Goal: Information Seeking & Learning: Learn about a topic

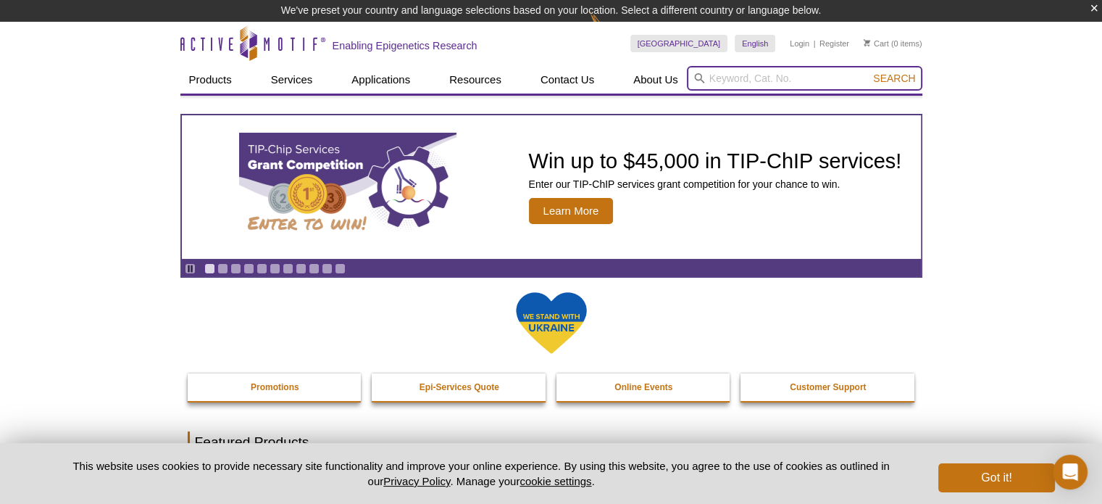
paste input "RNApolII"
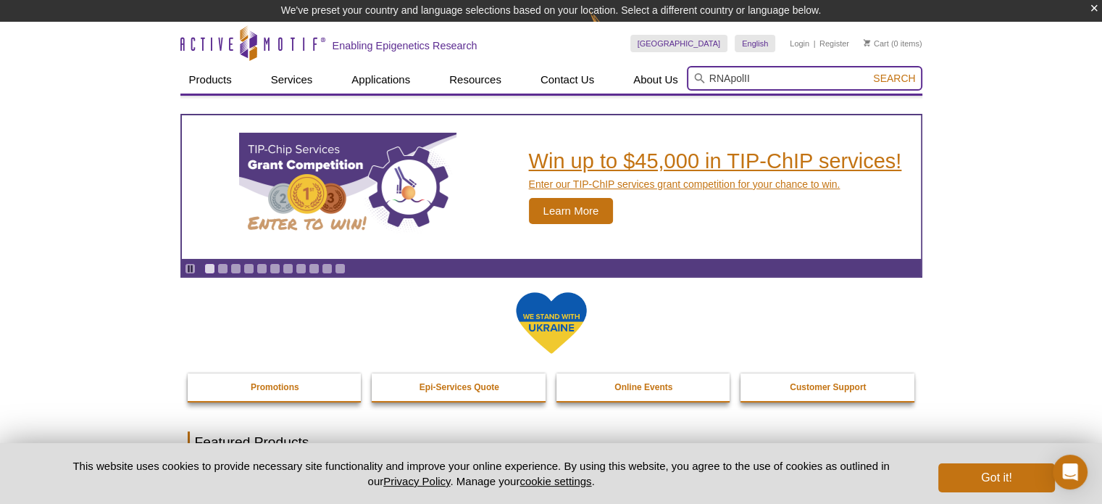
type input "RNApolII"
click at [869, 72] on button "Search" at bounding box center [894, 78] width 51 height 13
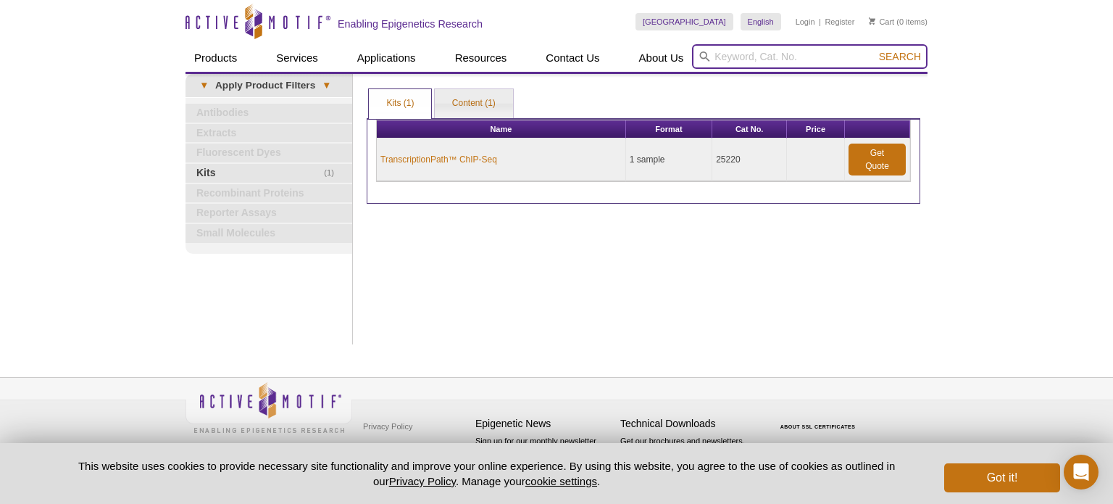
click at [742, 55] on input "search" at bounding box center [810, 56] width 236 height 25
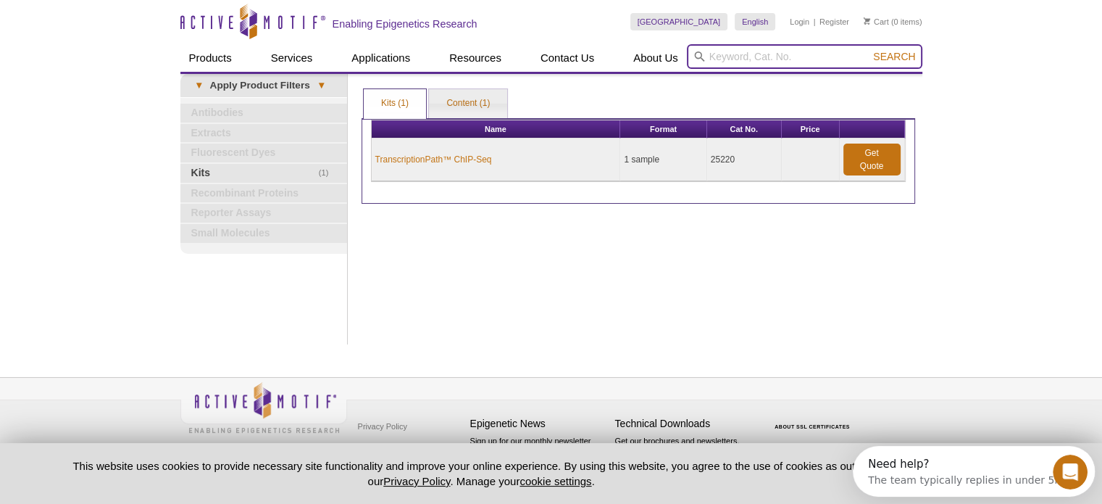
paste input "RNApolII"
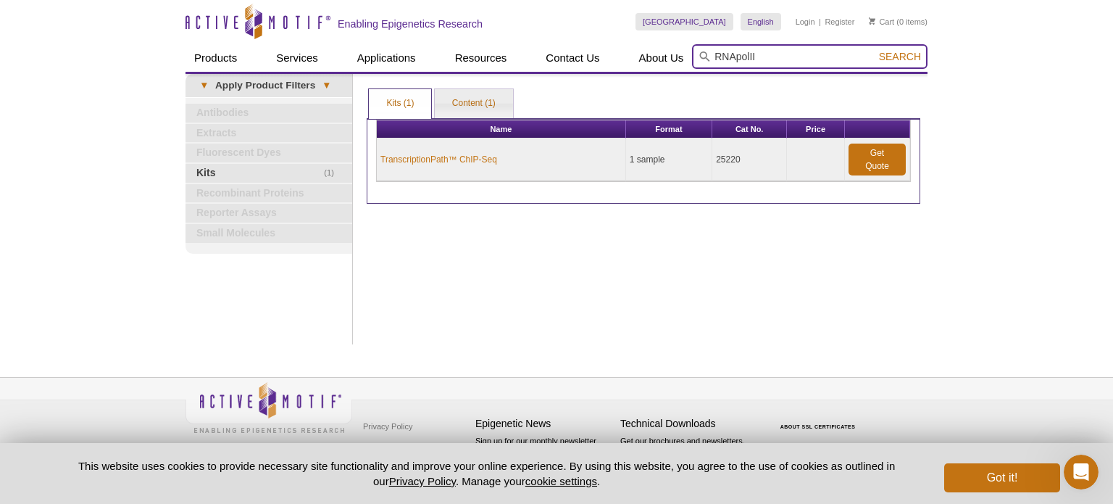
click at [738, 52] on input "RNApolII" at bounding box center [810, 56] width 236 height 25
type input "RNA polII"
click at [875, 50] on button "Search" at bounding box center [900, 56] width 51 height 13
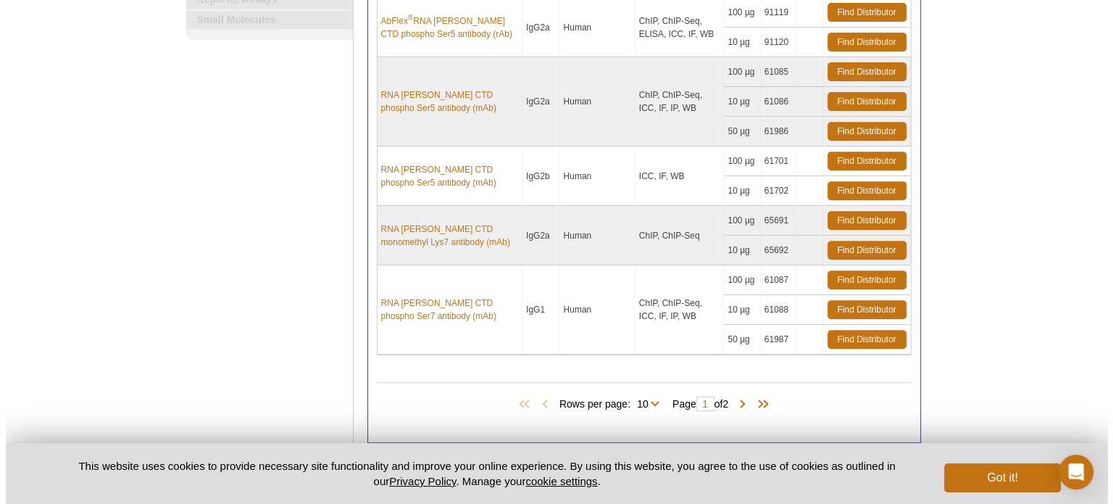
scroll to position [580, 0]
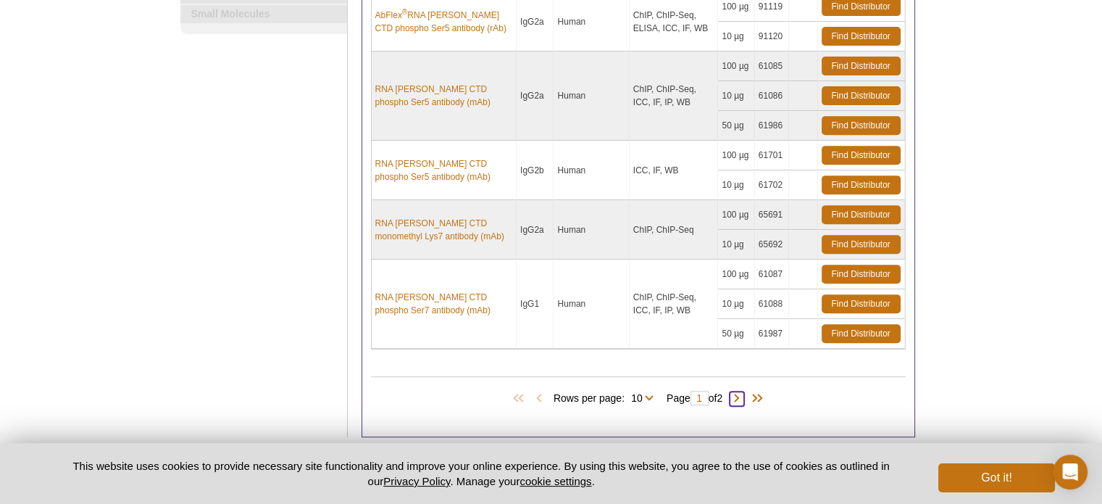
click at [744, 391] on span at bounding box center [737, 398] width 14 height 14
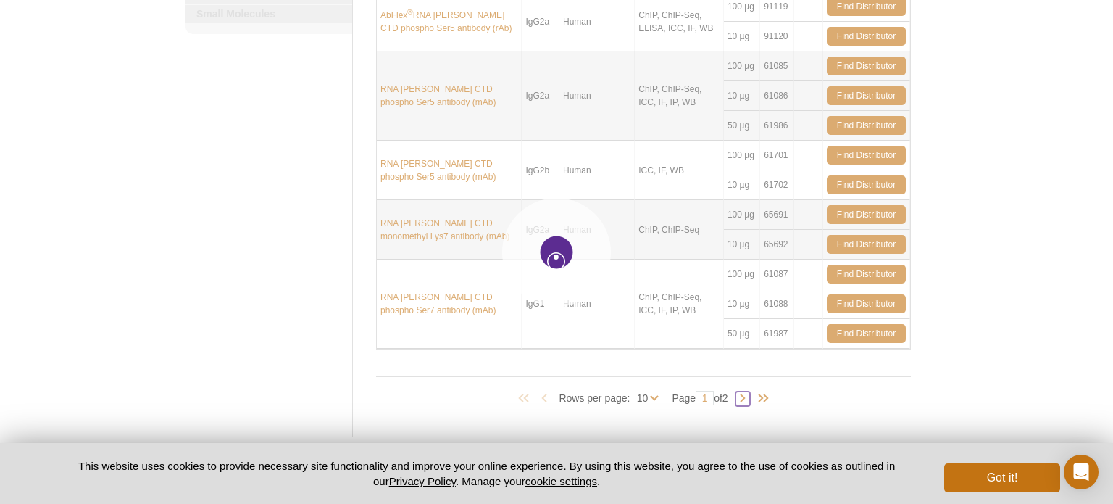
type input "2"
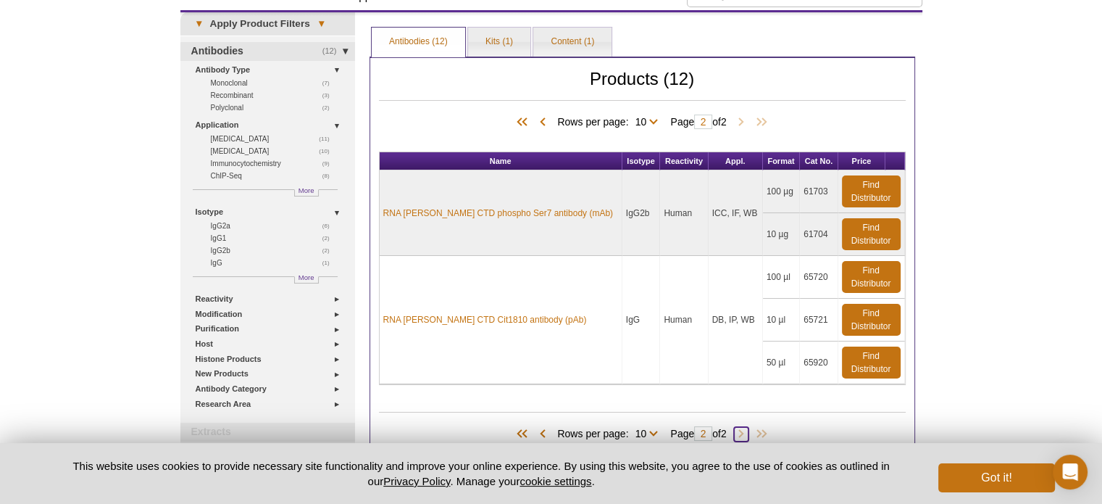
scroll to position [134, 0]
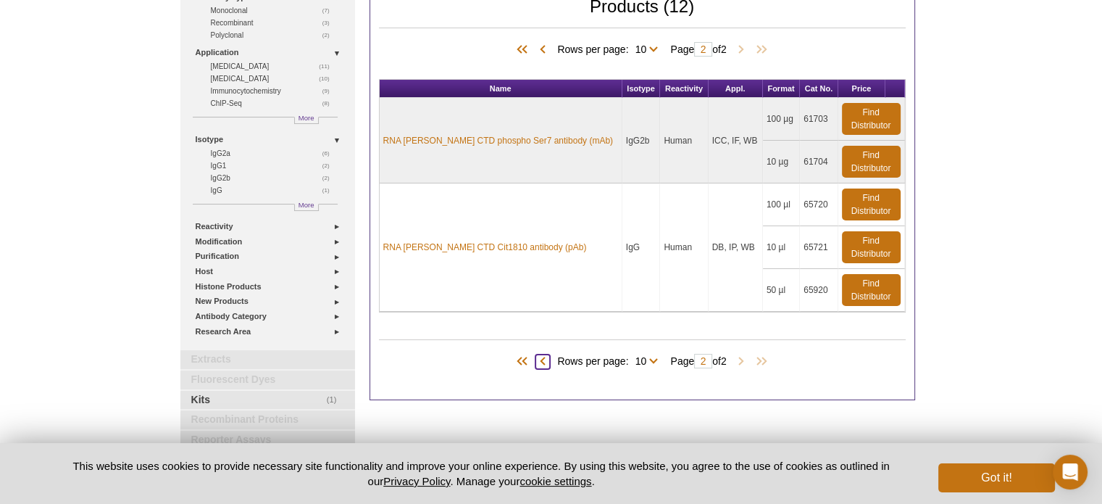
click at [542, 359] on span at bounding box center [543, 361] width 14 height 14
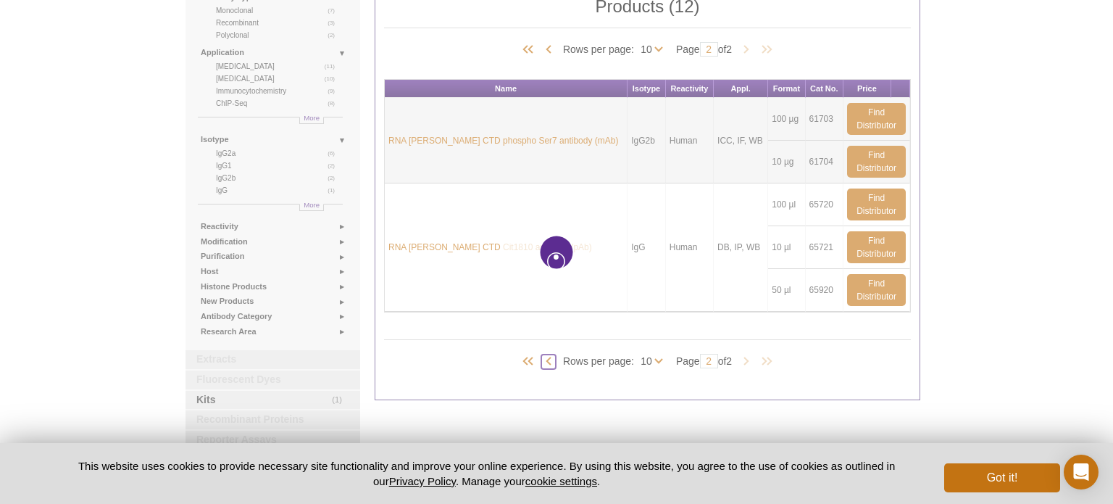
type input "1"
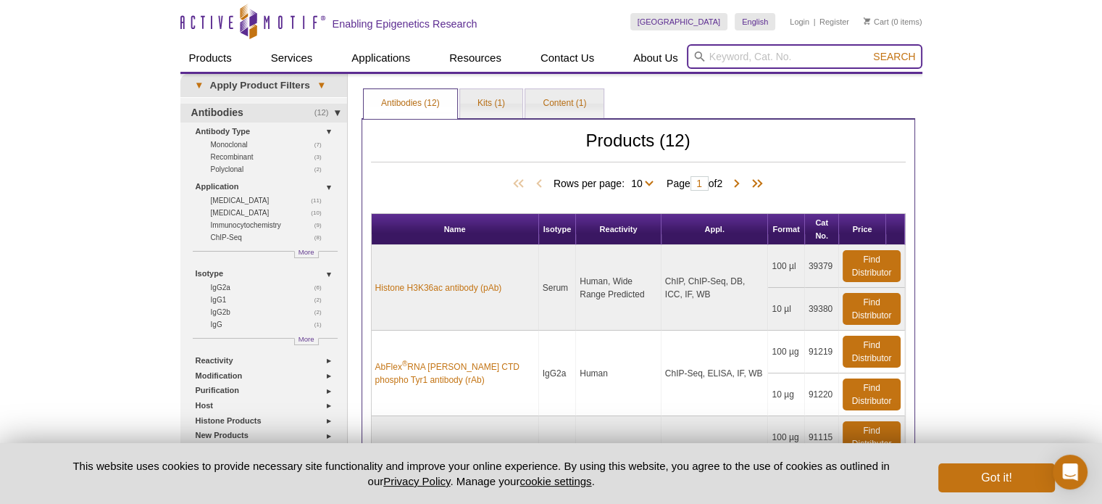
click at [723, 46] on input "search" at bounding box center [805, 56] width 236 height 25
click at [869, 50] on button "Search" at bounding box center [894, 56] width 51 height 13
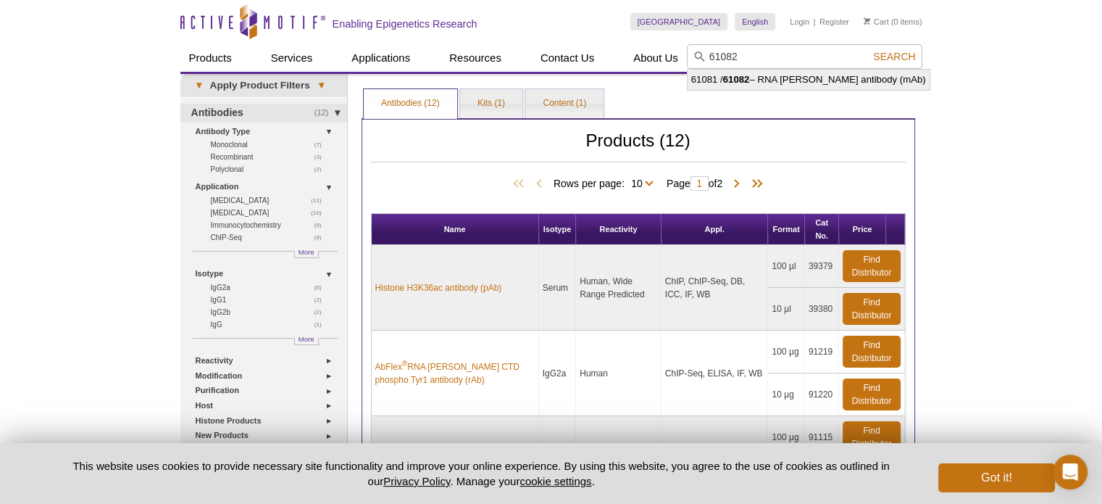
click at [783, 78] on li "61081 / 61082 – RNA pol II antibody (mAb)" at bounding box center [809, 80] width 242 height 20
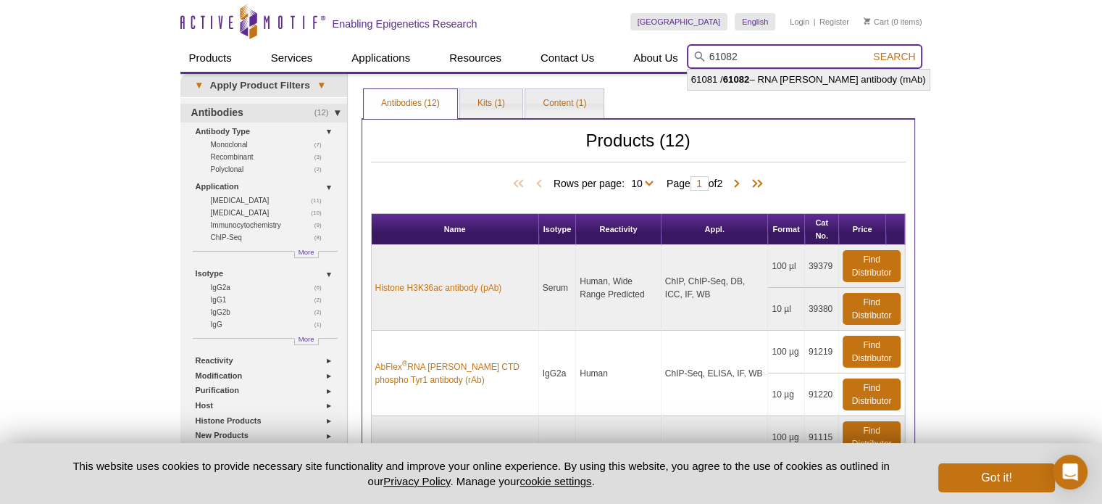
type input "61081 / 61082 – RNA pol II antibody (mAb)"
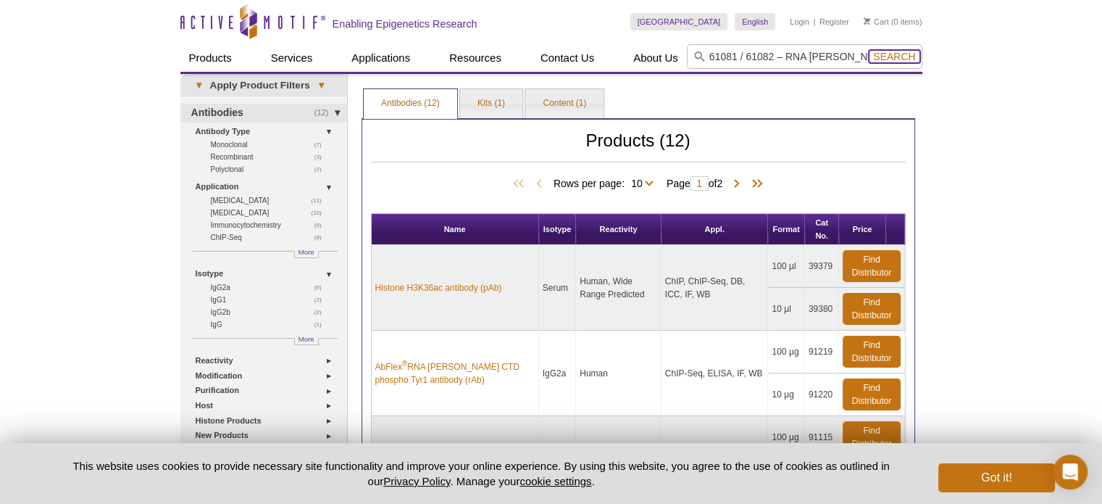
click at [887, 58] on span "Search" at bounding box center [894, 57] width 42 height 12
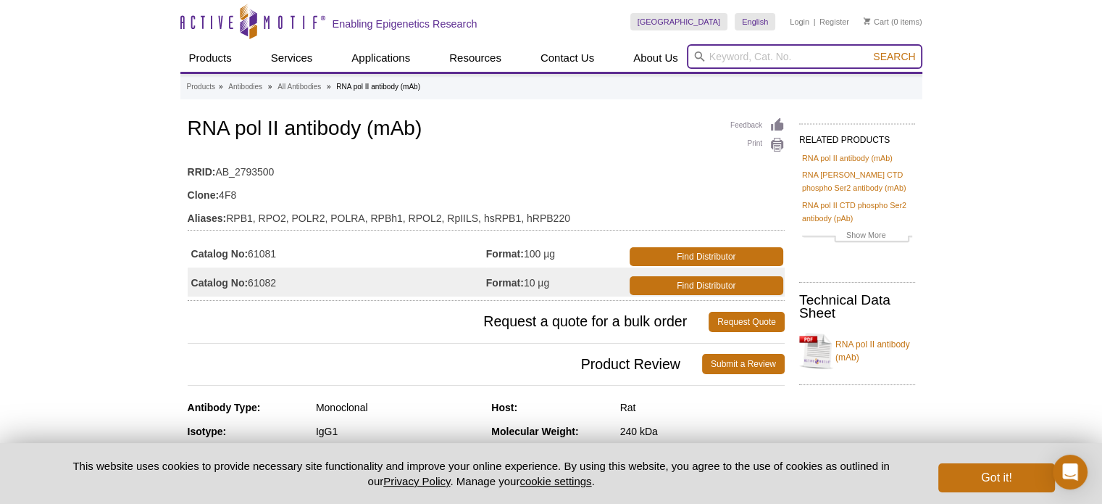
click at [720, 54] on input "search" at bounding box center [805, 56] width 236 height 25
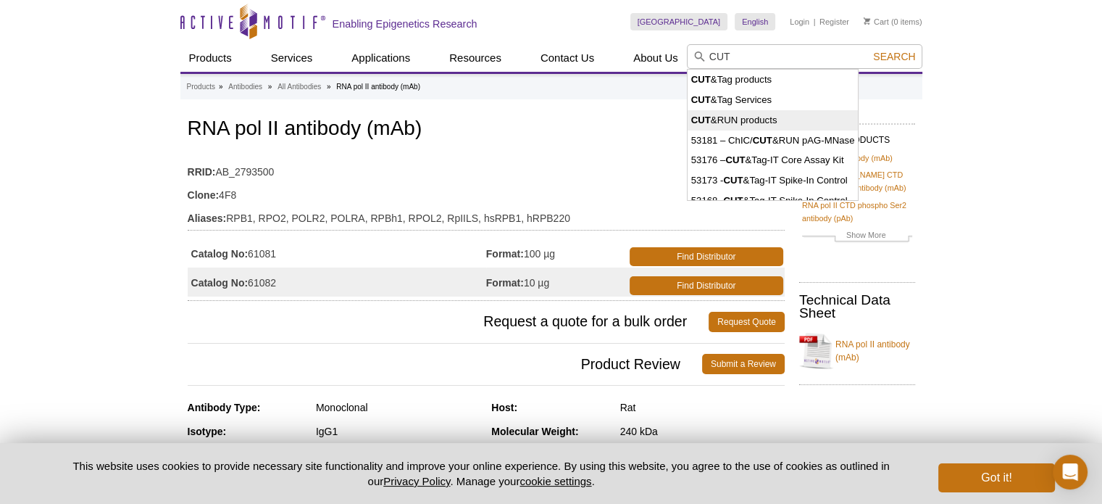
click at [736, 116] on li "CUT &RUN products" at bounding box center [773, 120] width 171 height 20
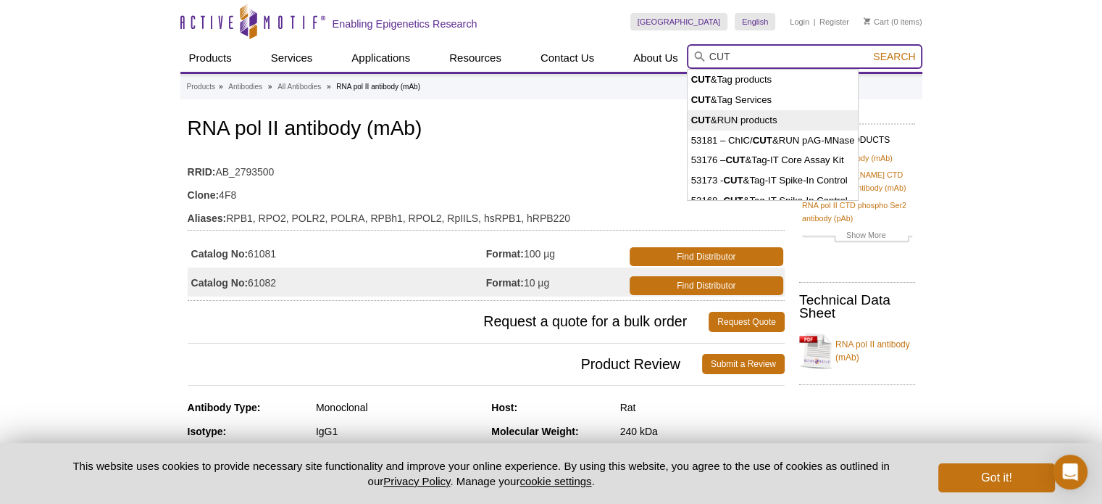
type input "CUT&RUN products"
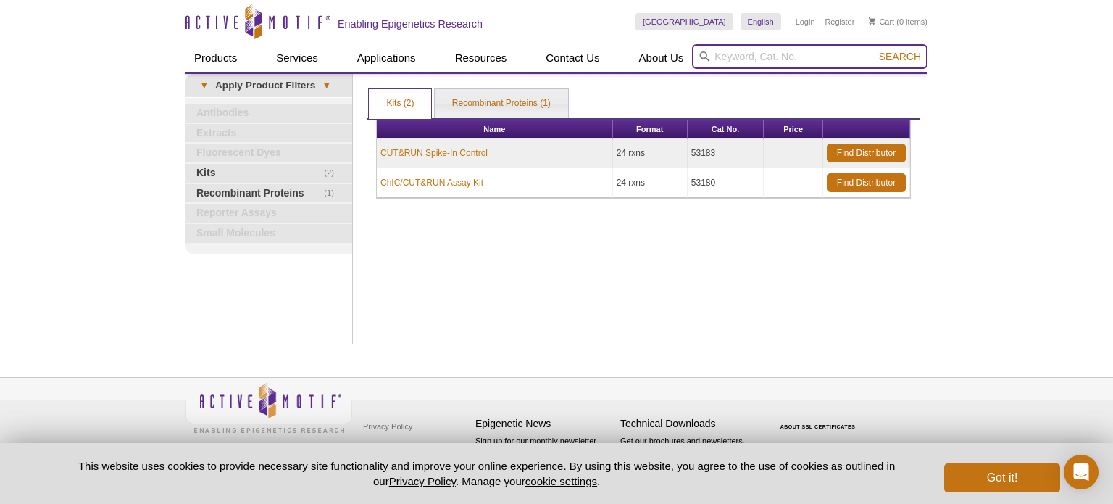
click at [780, 49] on input "search" at bounding box center [810, 56] width 236 height 25
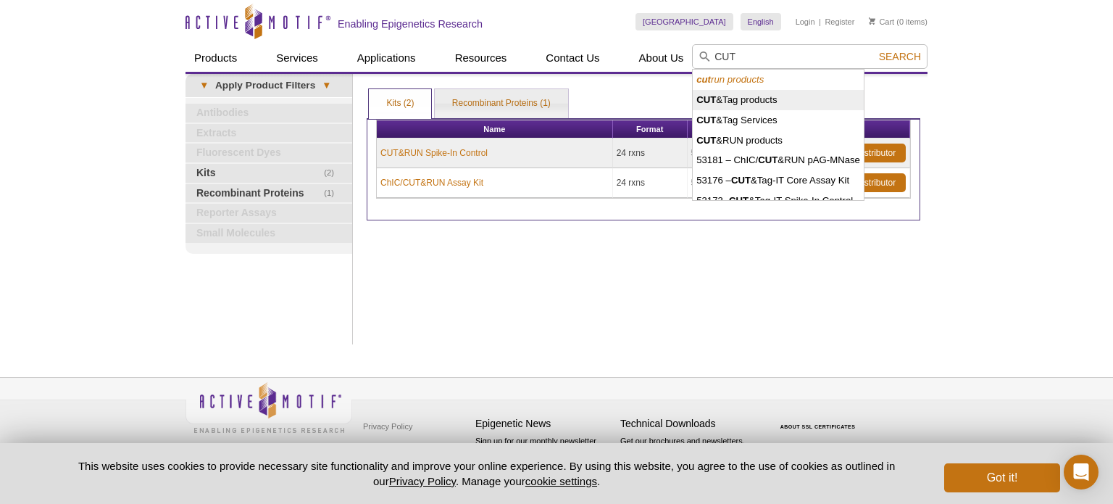
click at [757, 101] on li "CUT &Tag products" at bounding box center [778, 100] width 171 height 20
type input "CUT&Tag products"
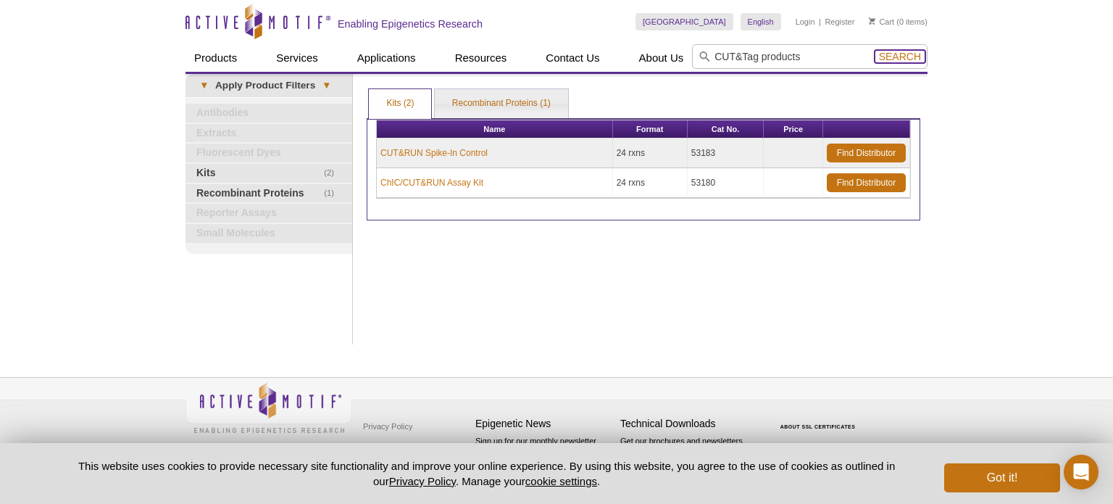
click at [899, 57] on span "Search" at bounding box center [900, 57] width 42 height 12
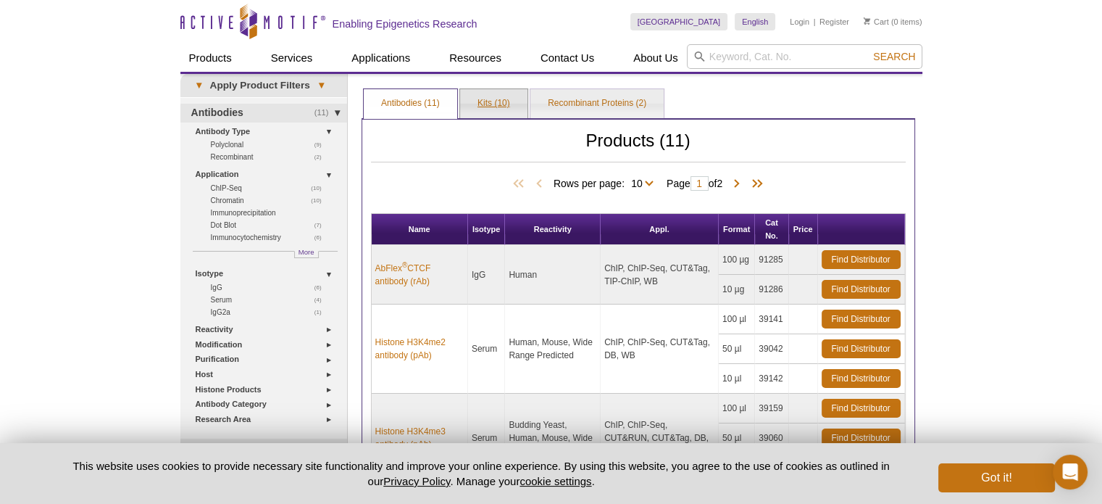
click at [483, 95] on link "Kits (10)" at bounding box center [493, 103] width 67 height 29
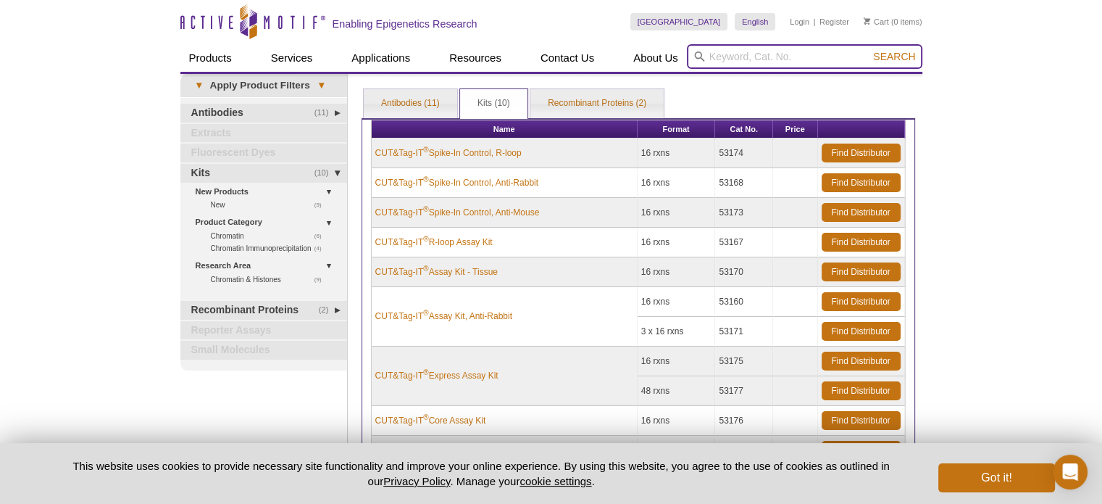
click at [791, 54] on input "search" at bounding box center [805, 56] width 236 height 25
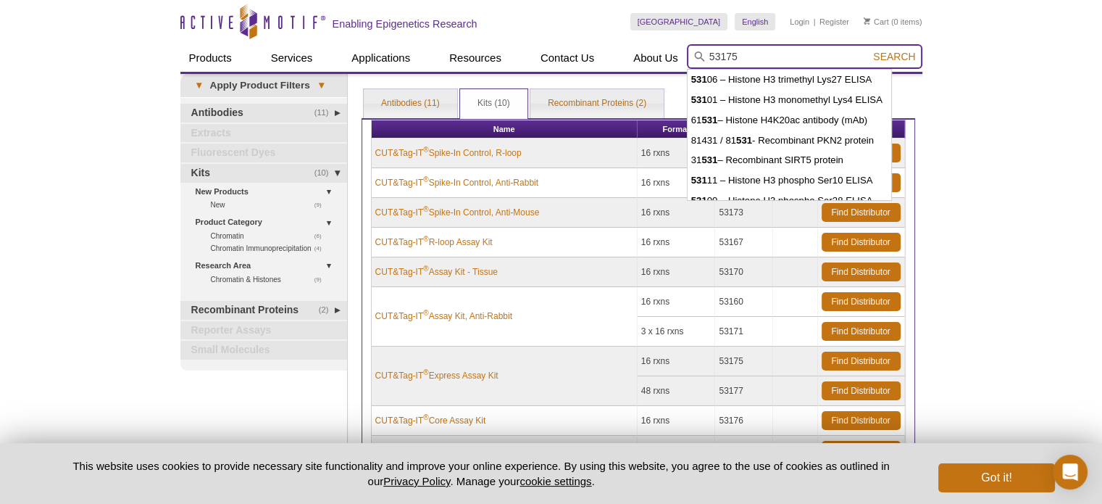
click at [869, 50] on button "Search" at bounding box center [894, 56] width 51 height 13
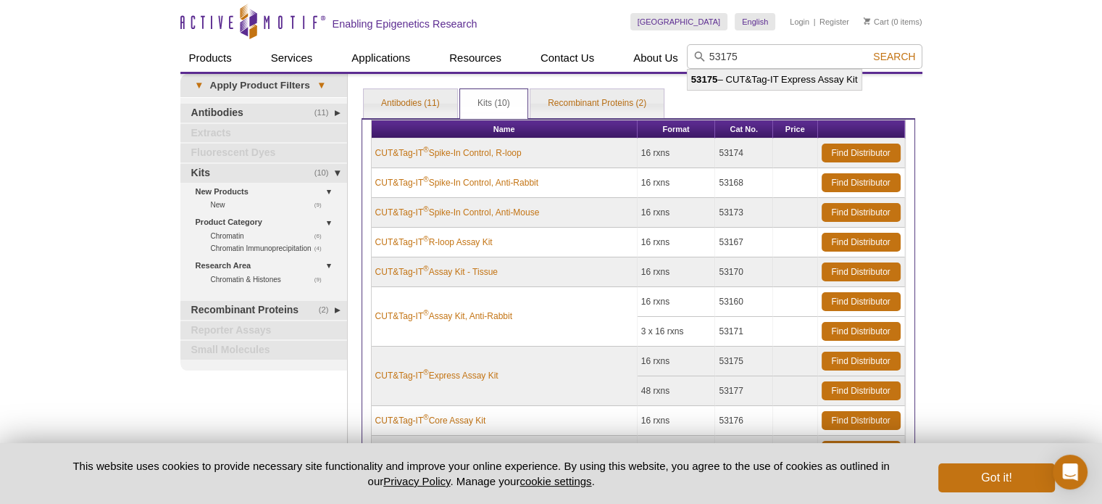
click at [788, 78] on li "53175 – CUT&Tag-IT Express Assay Kit" at bounding box center [775, 80] width 174 height 20
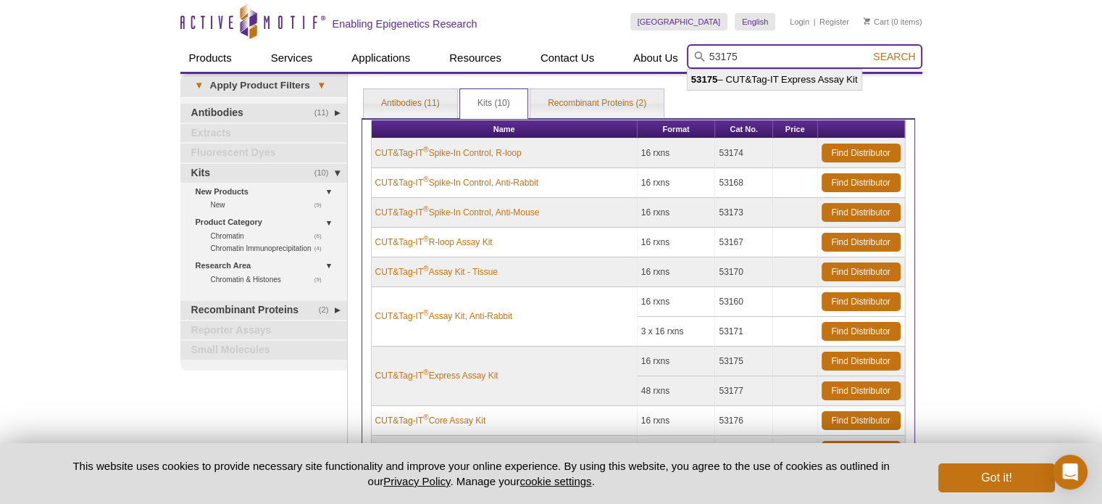
type input "53175 – CUT&Tag-IT Express Assay Kit"
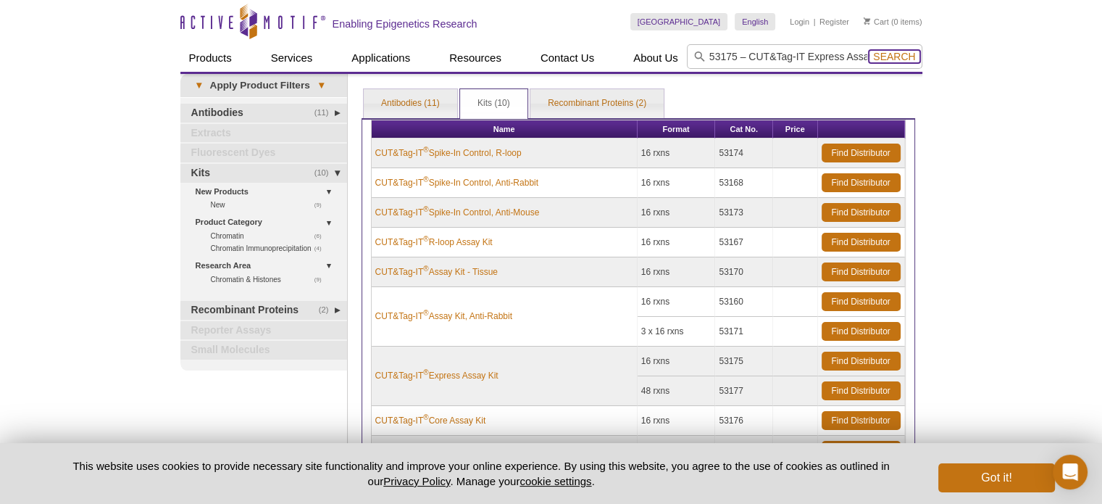
click at [887, 57] on span "Search" at bounding box center [894, 57] width 42 height 12
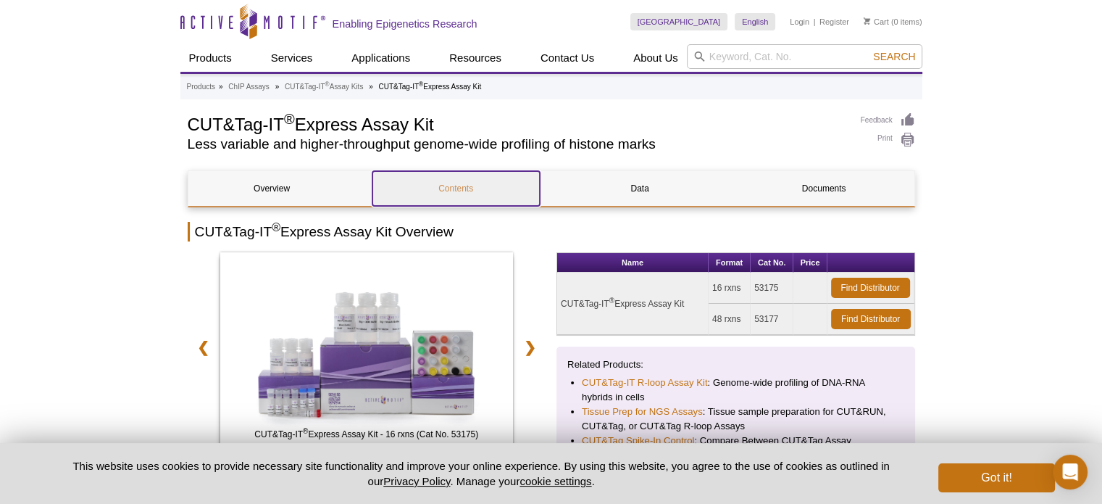
click at [473, 188] on link "Contents" at bounding box center [455, 188] width 167 height 35
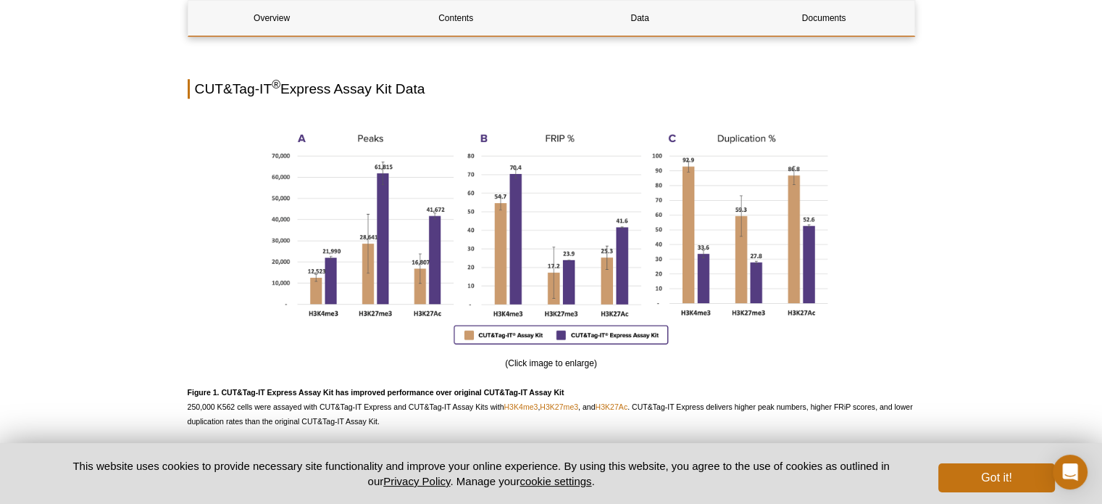
scroll to position [1188, 0]
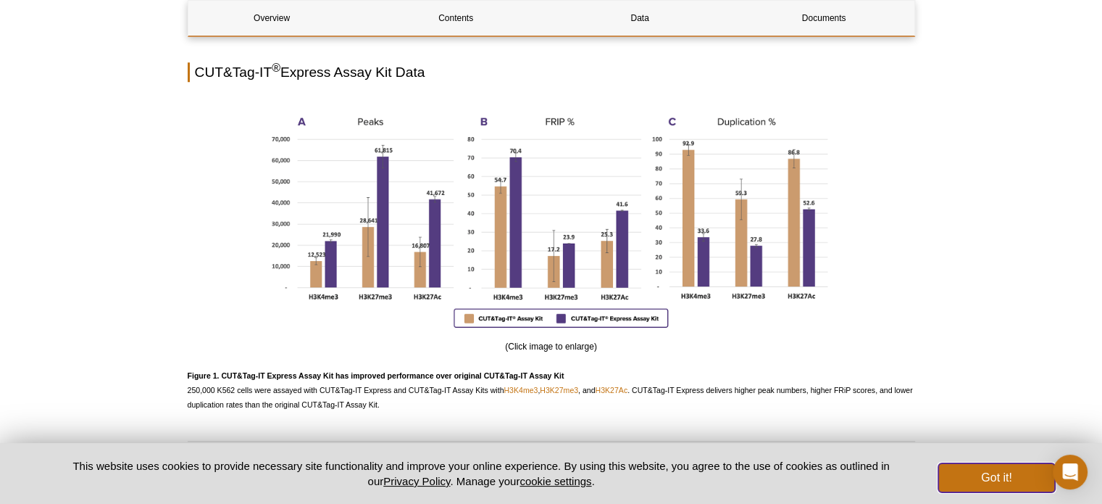
click at [1012, 483] on button "Got it!" at bounding box center [996, 477] width 116 height 29
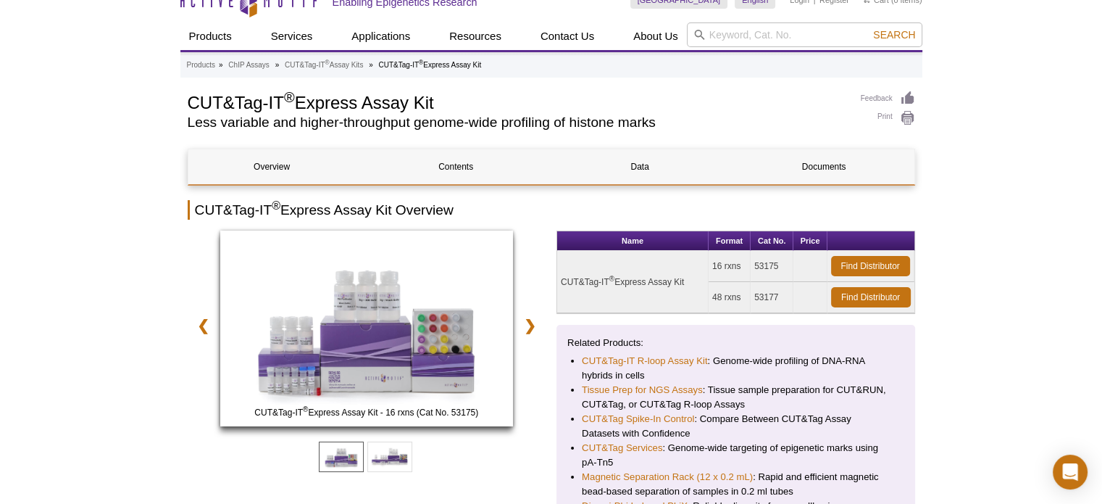
scroll to position [0, 0]
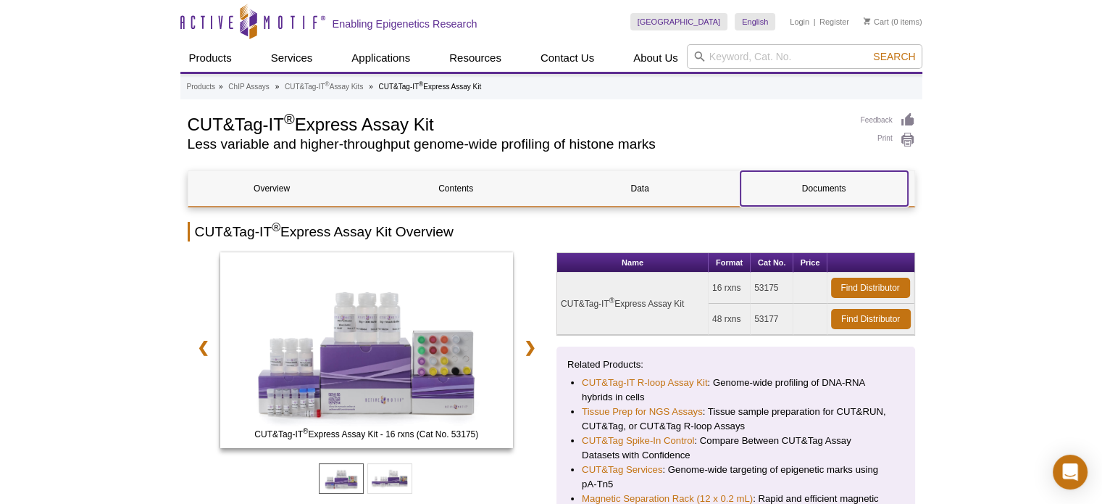
click at [831, 183] on link "Documents" at bounding box center [824, 188] width 167 height 35
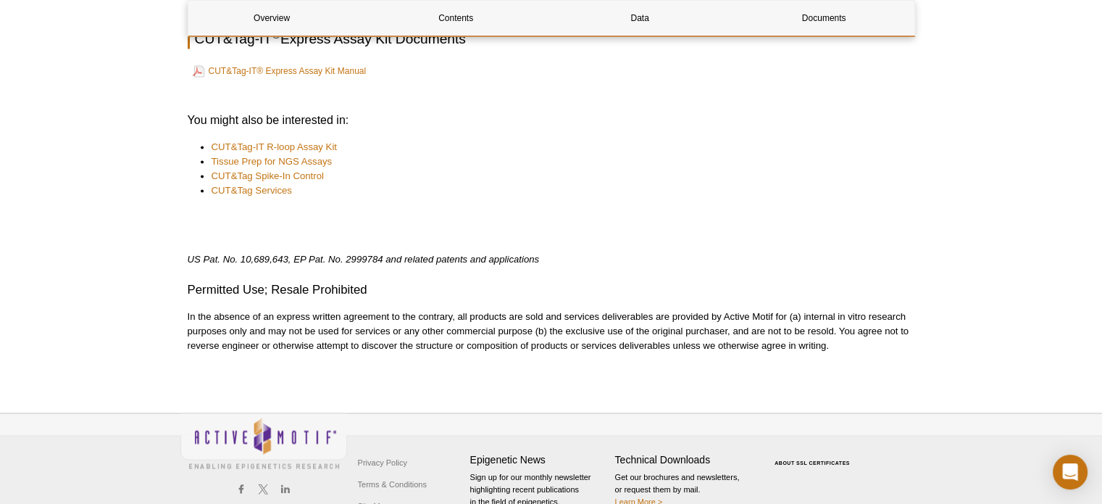
scroll to position [2360, 0]
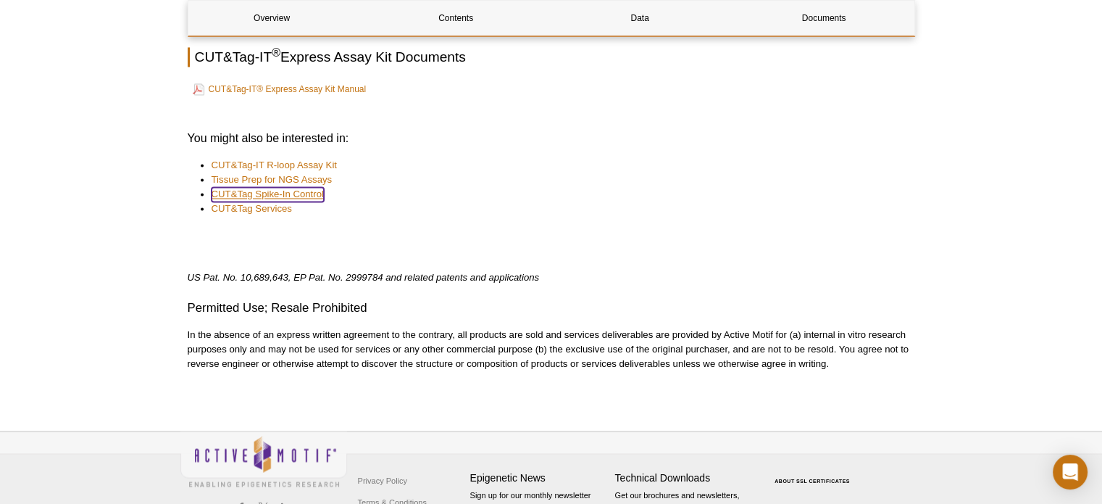
click at [296, 190] on link "CUT&Tag Spike-In Control" at bounding box center [268, 194] width 112 height 14
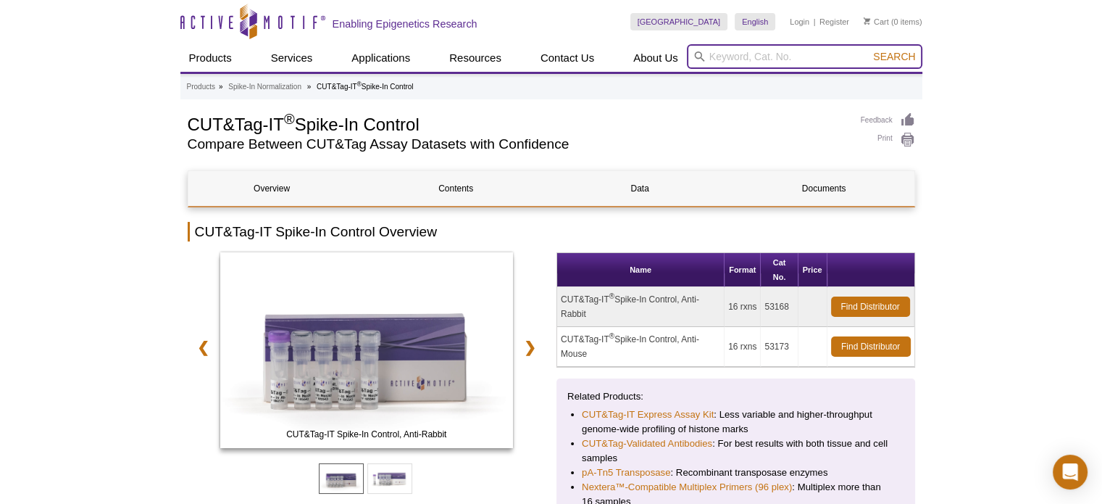
click at [770, 54] on input "search" at bounding box center [805, 56] width 236 height 25
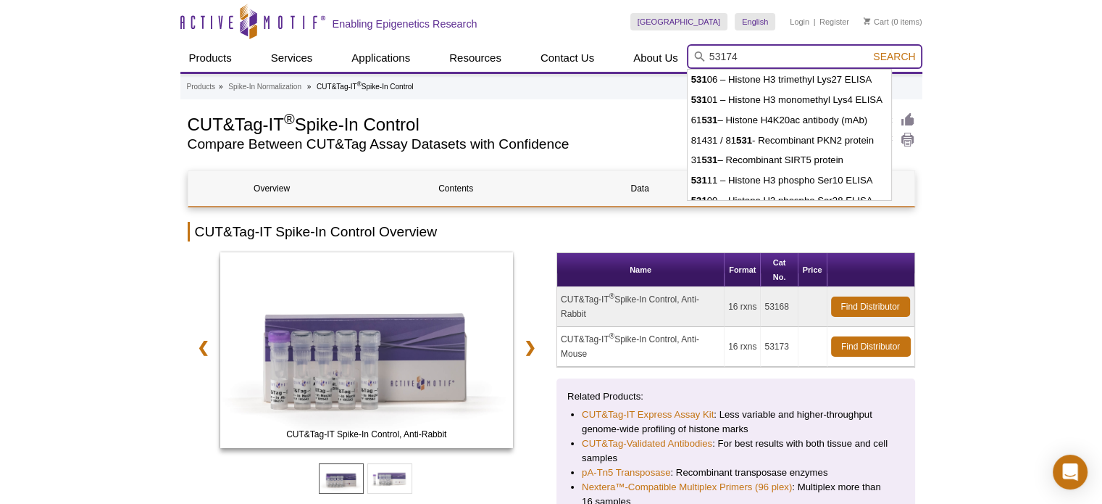
click at [869, 50] on button "Search" at bounding box center [894, 56] width 51 height 13
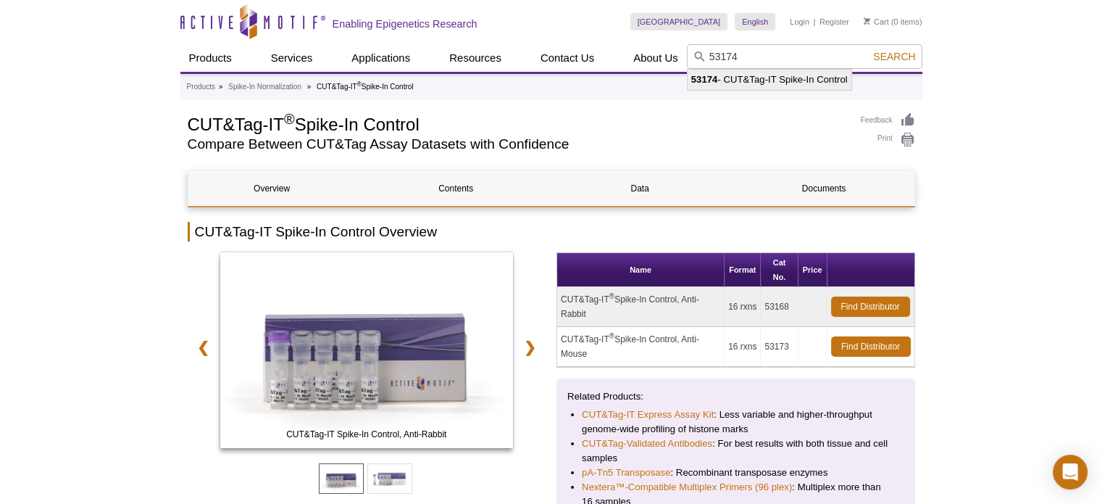
click at [784, 83] on li "53174 - CUT&Tag-IT Spike-In Control" at bounding box center [770, 80] width 164 height 20
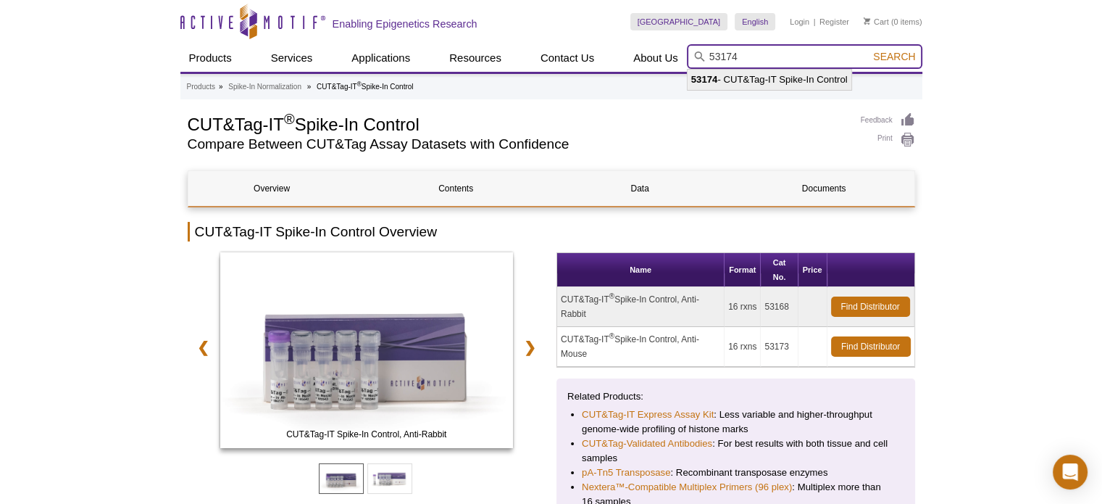
type input "53174 - CUT&Tag-IT Spike-In Control"
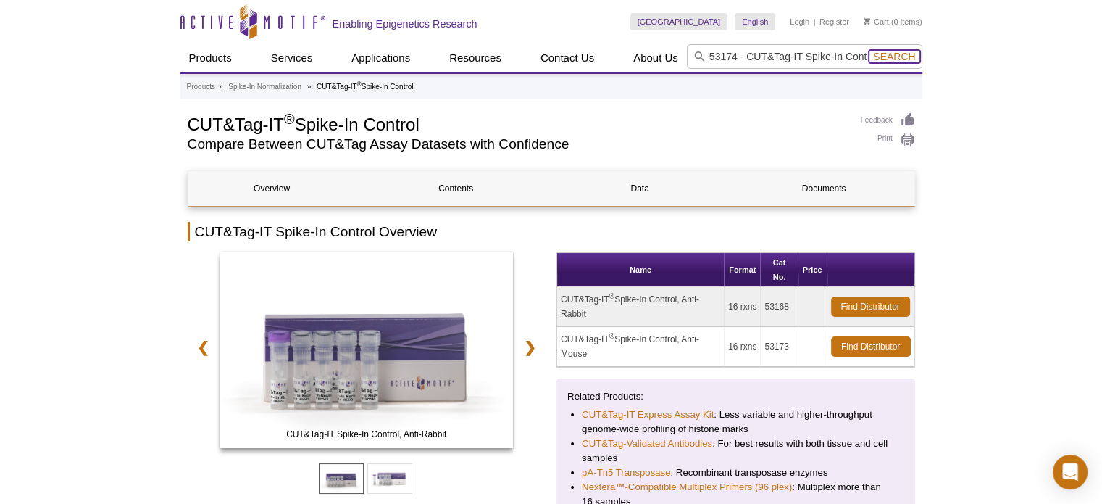
click at [904, 57] on span "Search" at bounding box center [894, 57] width 42 height 12
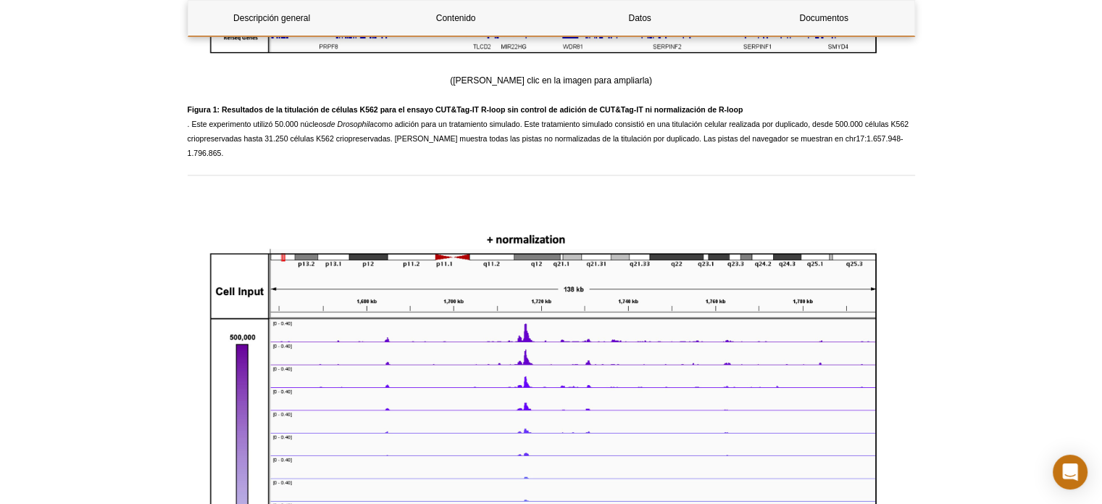
scroll to position [1747, 0]
